Goal: Information Seeking & Learning: Learn about a topic

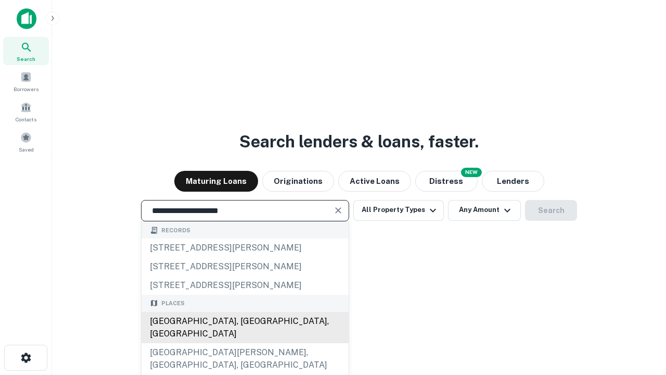
click at [245, 343] on div "[GEOGRAPHIC_DATA], [GEOGRAPHIC_DATA], [GEOGRAPHIC_DATA]" at bounding box center [245, 327] width 207 height 31
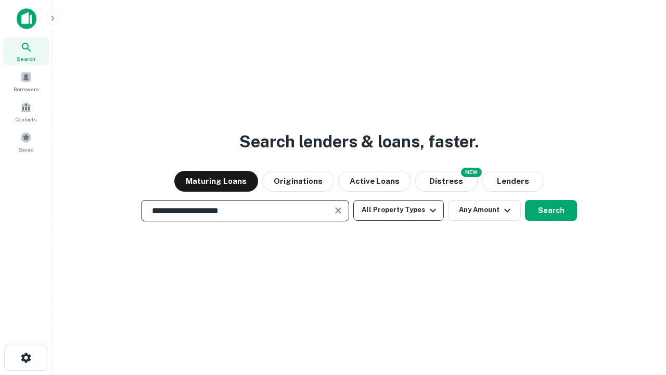
type input "**********"
click at [399, 210] on button "All Property Types" at bounding box center [399, 210] width 91 height 21
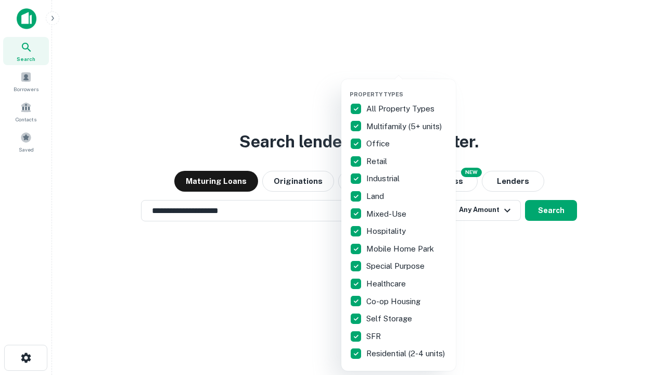
click at [407, 87] on button "button" at bounding box center [407, 87] width 115 height 1
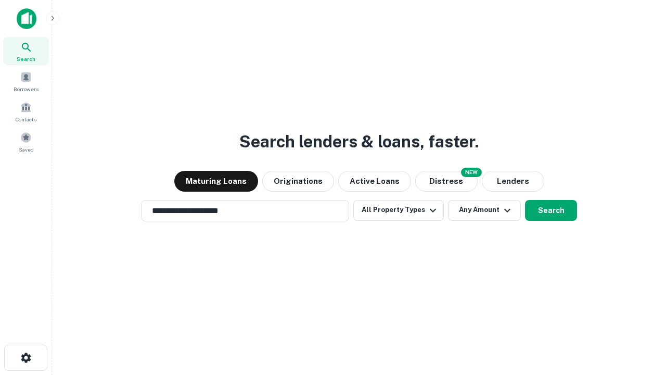
scroll to position [6, 125]
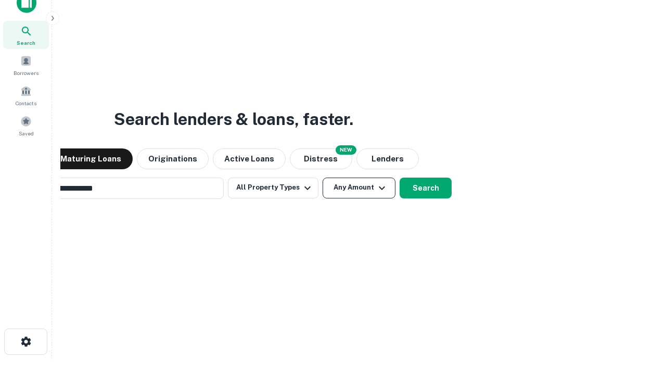
click at [323, 178] on button "Any Amount" at bounding box center [359, 188] width 73 height 21
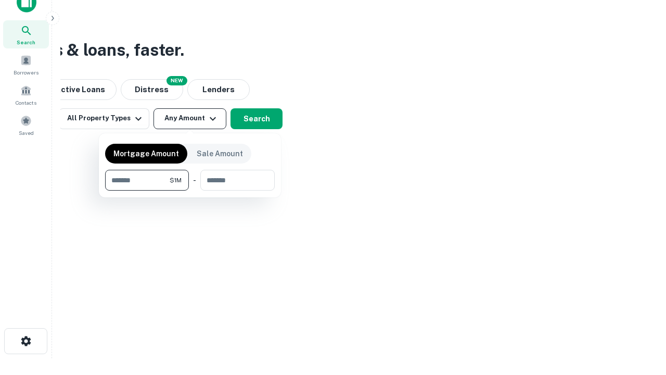
type input "*******"
click at [190, 191] on button "button" at bounding box center [190, 191] width 170 height 1
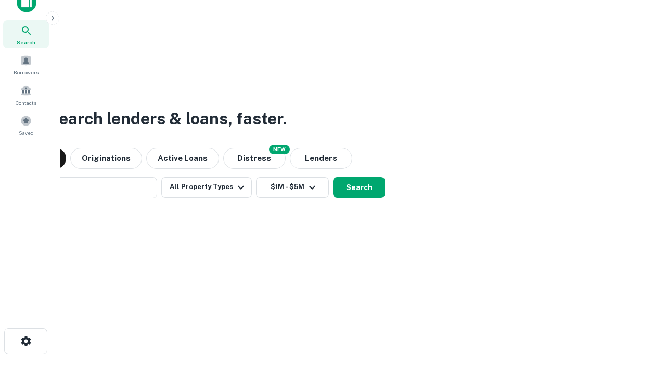
scroll to position [16, 0]
click at [333, 178] on button "Search" at bounding box center [359, 188] width 52 height 21
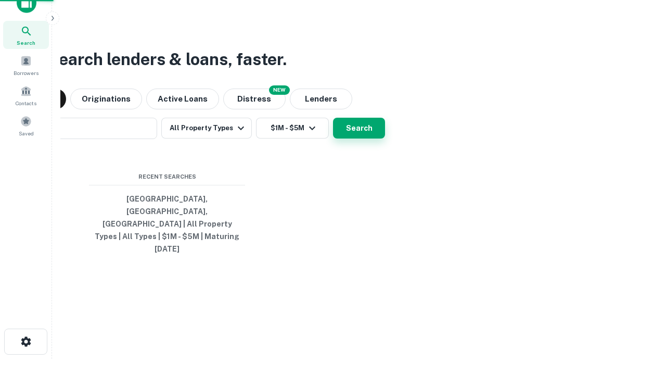
scroll to position [17, 0]
